Goal: Check status: Check status

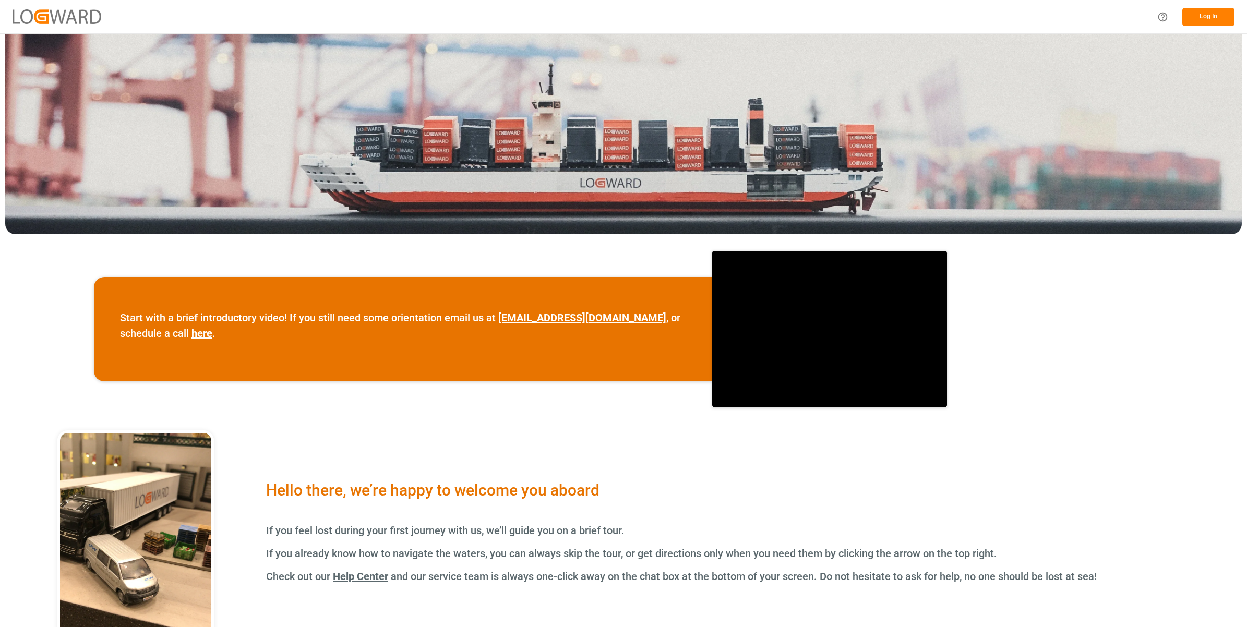
scroll to position [196, 0]
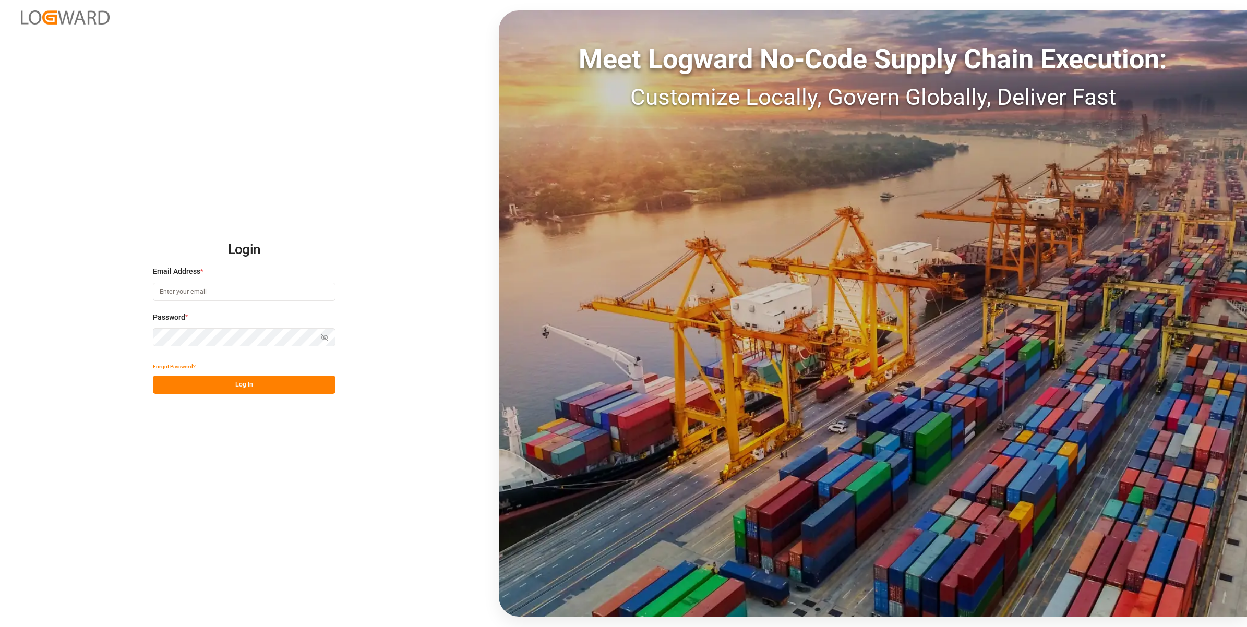
type input "[PERSON_NAME][EMAIL_ADDRESS][PERSON_NAME][DOMAIN_NAME]"
click at [295, 391] on button "Log In" at bounding box center [244, 385] width 183 height 18
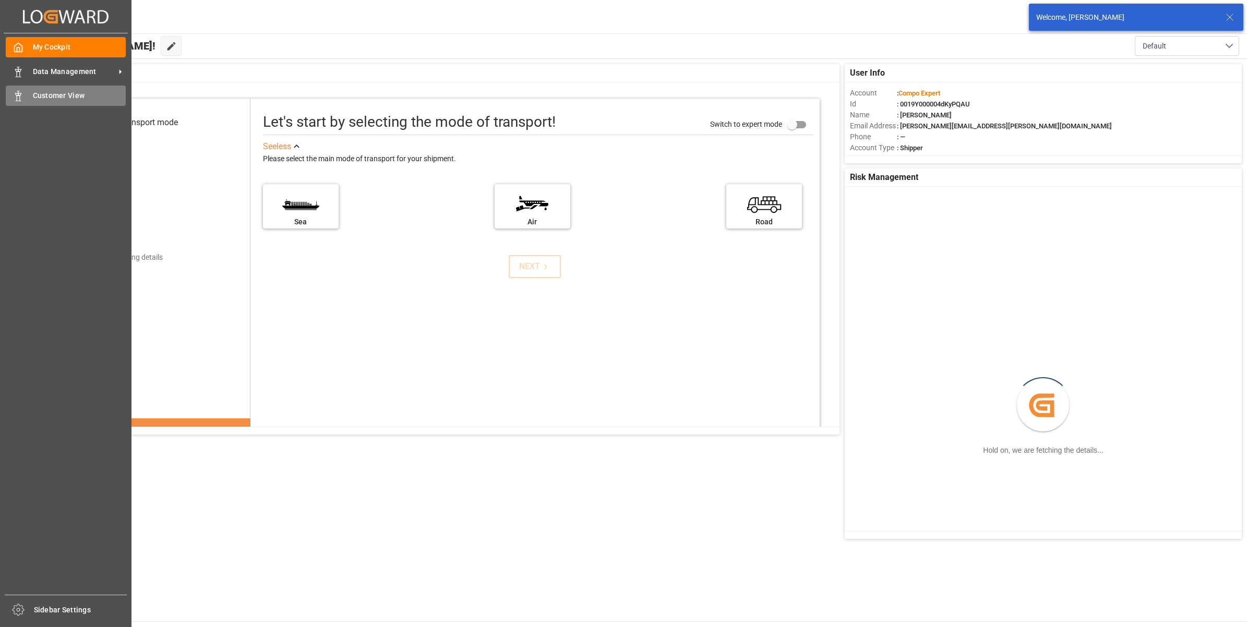
click at [51, 93] on span "Customer View" at bounding box center [79, 95] width 93 height 11
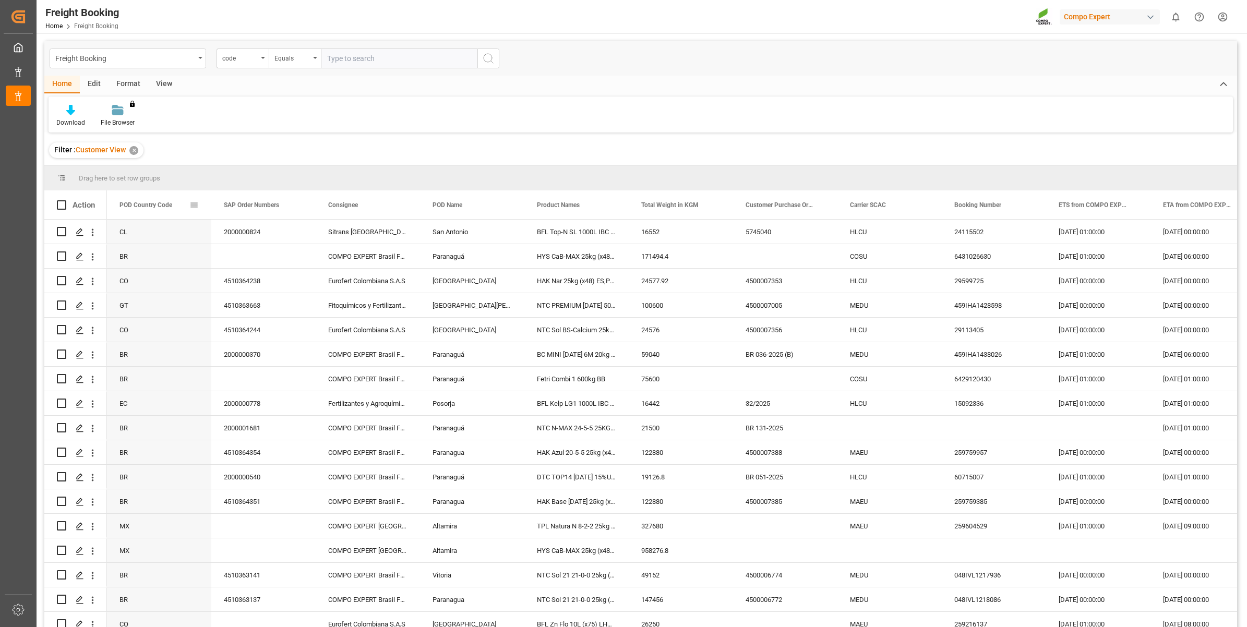
click at [192, 204] on span at bounding box center [193, 204] width 9 height 9
click at [248, 208] on span "filter" at bounding box center [251, 206] width 9 height 9
type input "PE"
click at [256, 295] on button "Apply" at bounding box center [255, 293] width 19 height 10
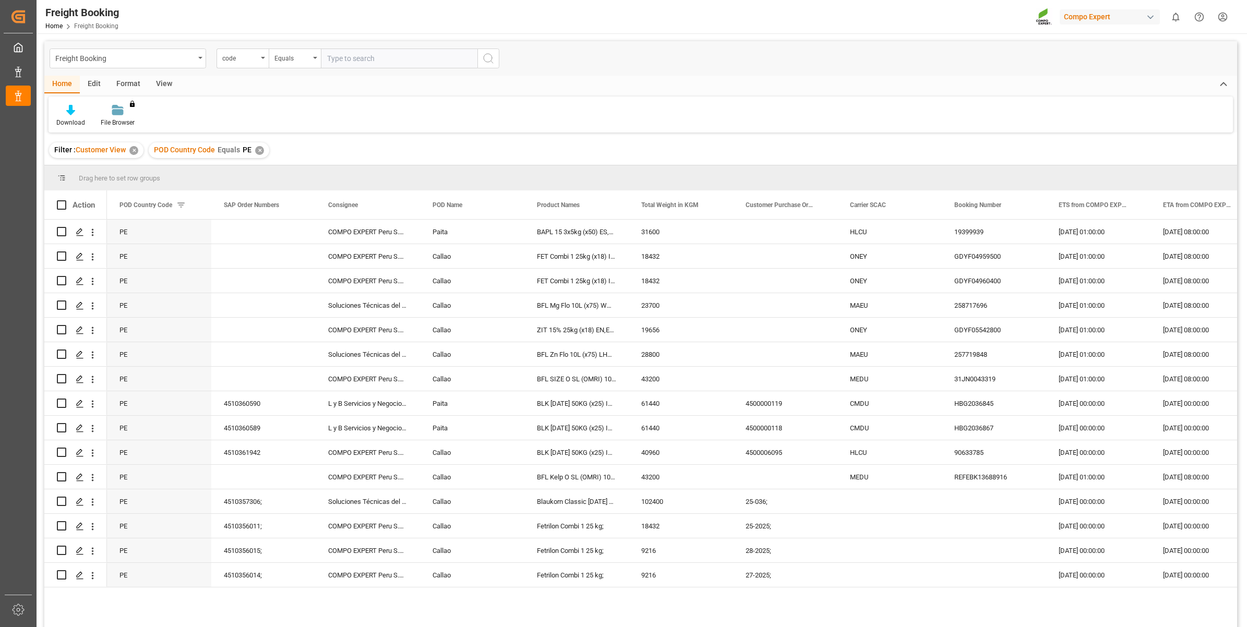
drag, startPoint x: 876, startPoint y: 627, endPoint x: 1083, endPoint y: 628, distance: 206.6
click at [1083, 627] on html "Created by potrace 1.15, written by Peter Selinger 2001-2017 Created by potrace…" at bounding box center [623, 313] width 1247 height 627
click at [1041, 109] on div "Download File Browser You don't have permission for this feature. Contact admin." at bounding box center [641, 115] width 1184 height 36
drag, startPoint x: 1075, startPoint y: 105, endPoint x: 1094, endPoint y: 98, distance: 21.3
click at [1094, 98] on div "Download File Browser You don't have permission for this feature. Contact admin." at bounding box center [641, 115] width 1184 height 36
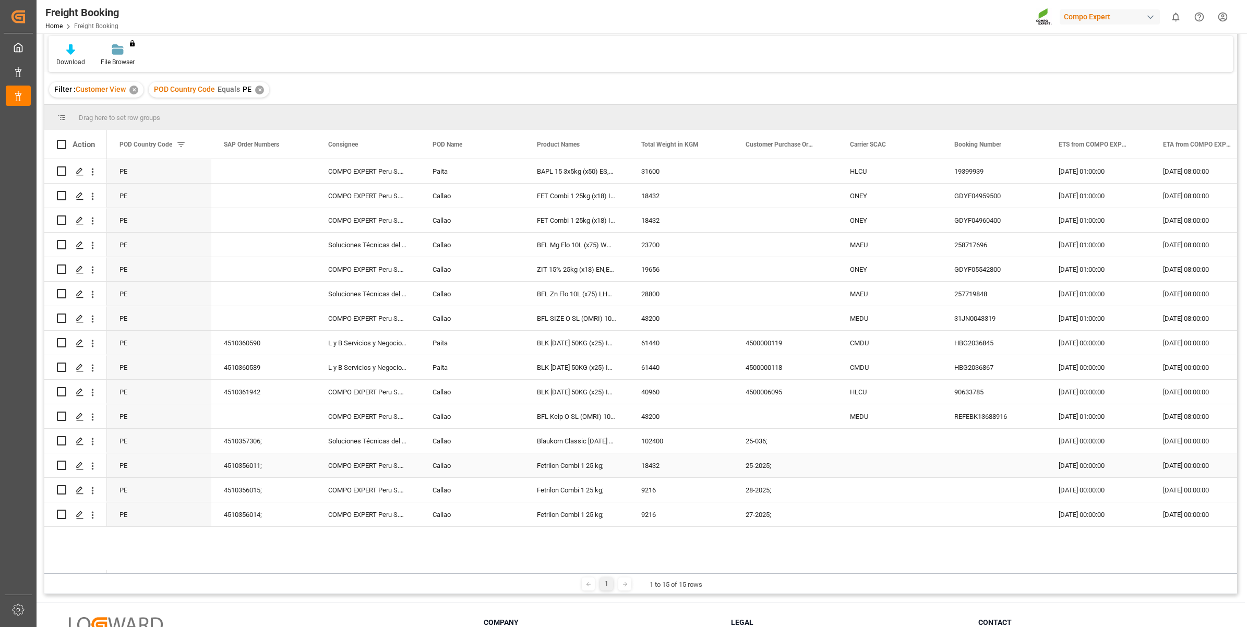
scroll to position [154, 0]
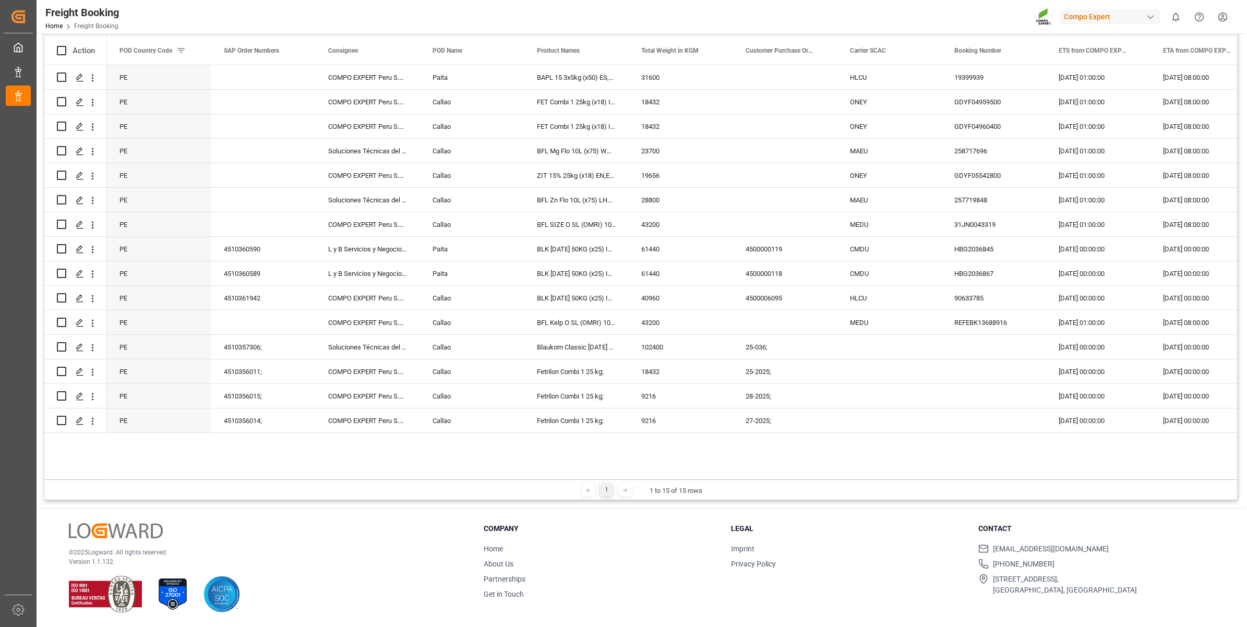
click at [300, 585] on div at bounding box center [263, 594] width 389 height 37
click at [793, 247] on div "PE COMPO EXPERT Peru S.R.L., CE_PERU Paita BAPL 15 3x5kg (x50) ES,PT,IT 31600 H…" at bounding box center [889, 249] width 1565 height 368
click at [833, 208] on div "Press SPACE to select this row." at bounding box center [785, 200] width 104 height 24
click at [958, 266] on div "HBG2036867" at bounding box center [994, 273] width 104 height 24
